Goal: Information Seeking & Learning: Learn about a topic

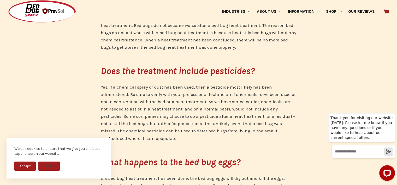
scroll to position [557, 0]
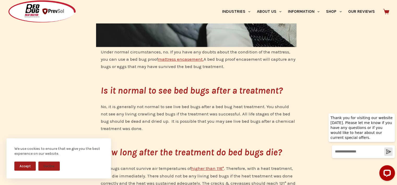
click at [22, 167] on button "Accept" at bounding box center [24, 166] width 21 height 9
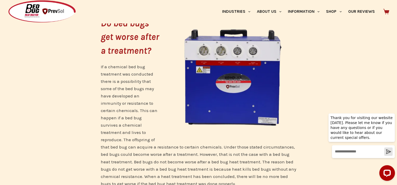
scroll to position [1298, 0]
click at [396, 183] on div "Thank you for visiting our website [DATE]. Please let me know if you have any q…" at bounding box center [360, 144] width 73 height 81
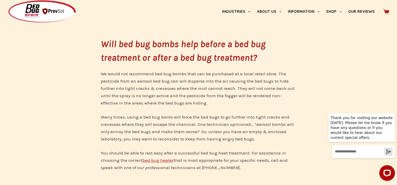
scroll to position [1974, 0]
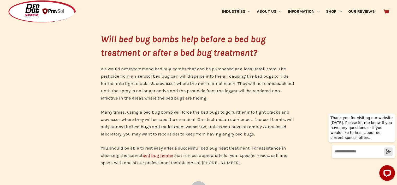
click at [153, 153] on link "bed bug heater" at bounding box center [157, 155] width 31 height 5
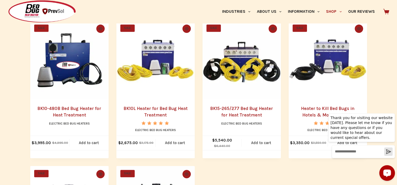
scroll to position [537, 0]
